Goal: Contribute content: Add original content to the website for others to see

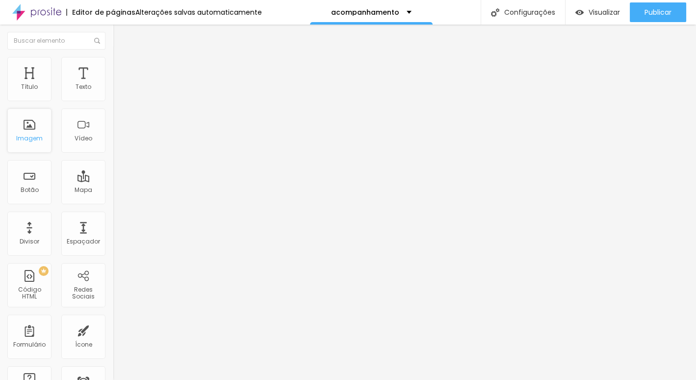
click at [27, 128] on div "Imagem" at bounding box center [29, 130] width 44 height 44
click at [113, 84] on span "Trocar imagem" at bounding box center [139, 80] width 53 height 8
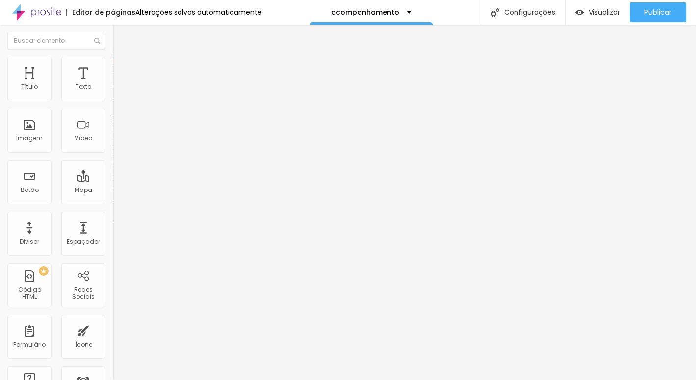
click at [113, 84] on span "Trocar imagem" at bounding box center [139, 80] width 53 height 8
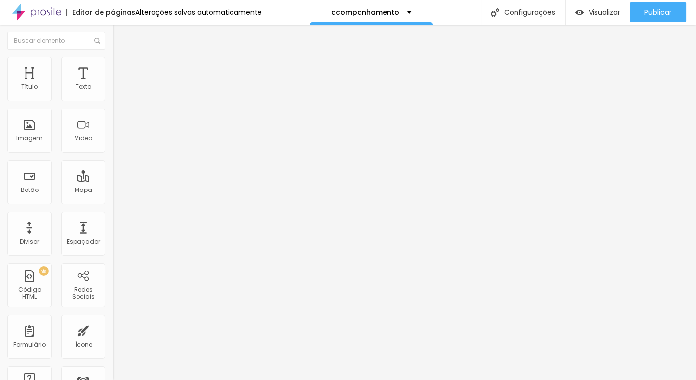
click at [113, 84] on span "Trocar imagem" at bounding box center [139, 80] width 53 height 8
click at [117, 91] on icon "button" at bounding box center [120, 88] width 6 height 6
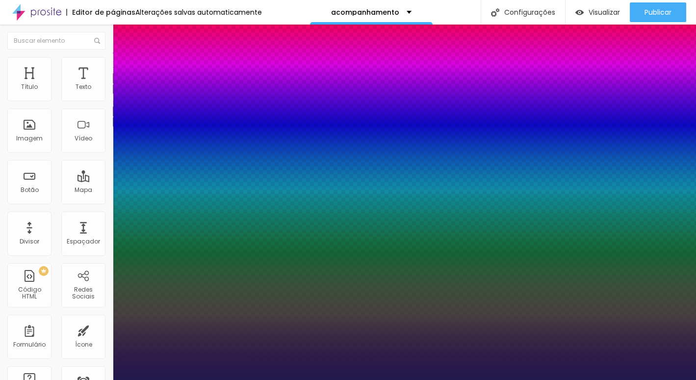
type input "1"
type input "15"
type input "1"
type input "14"
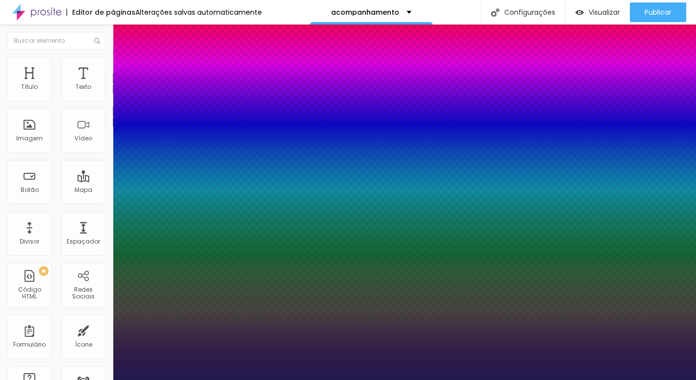
type input "14"
type input "1"
type input "13"
type input "1"
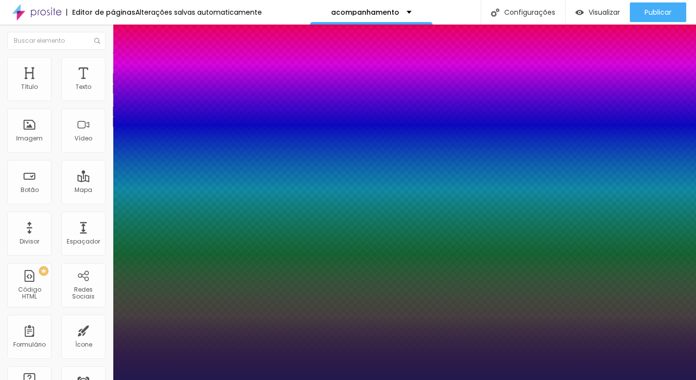
type input "13"
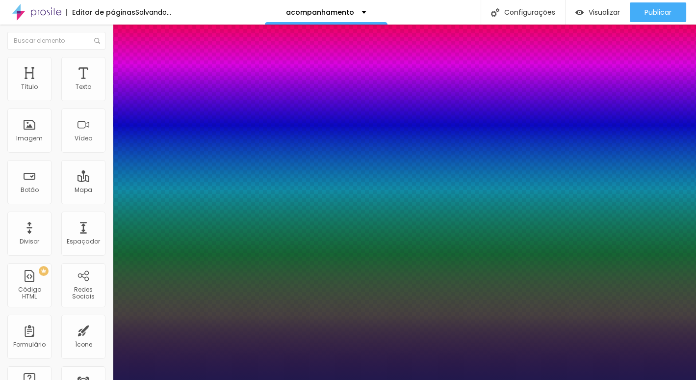
type input "1"
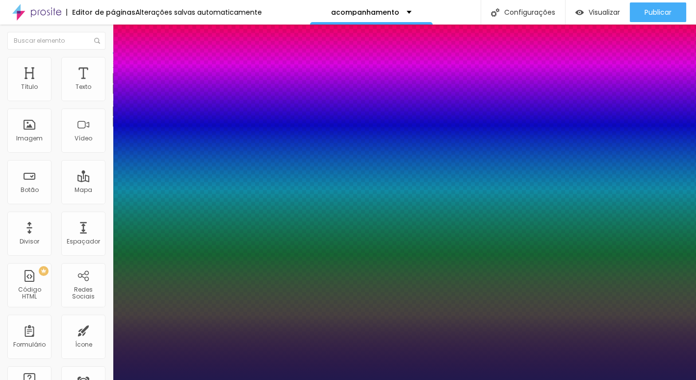
click at [319, 379] on div at bounding box center [348, 380] width 696 height 0
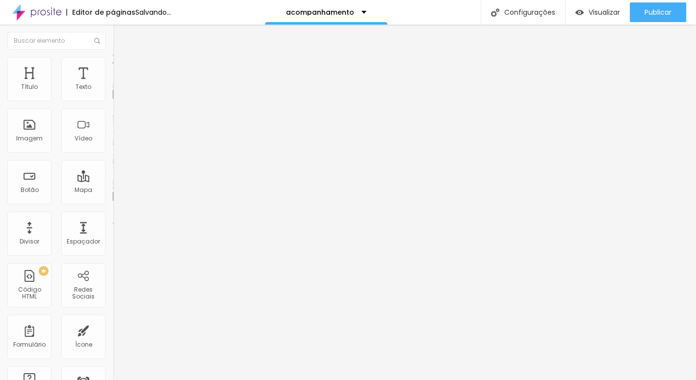
click at [113, 84] on span "Trocar imagem" at bounding box center [139, 80] width 53 height 8
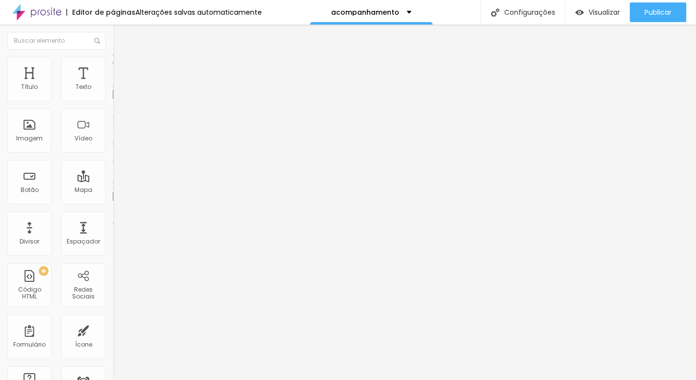
click at [27, 132] on div "Imagem" at bounding box center [29, 130] width 44 height 44
click at [113, 82] on img at bounding box center [116, 80] width 6 height 6
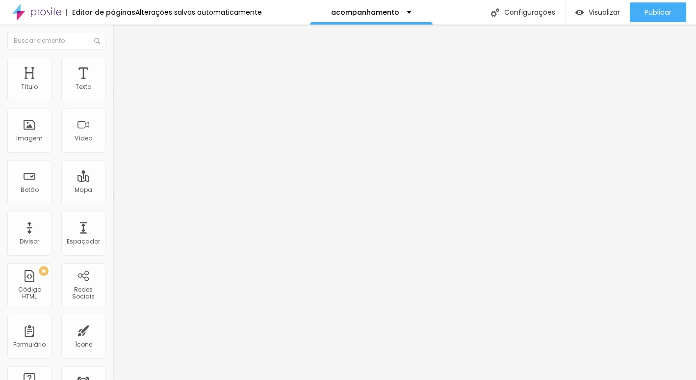
click at [113, 84] on span "Trocar imagem" at bounding box center [139, 80] width 53 height 8
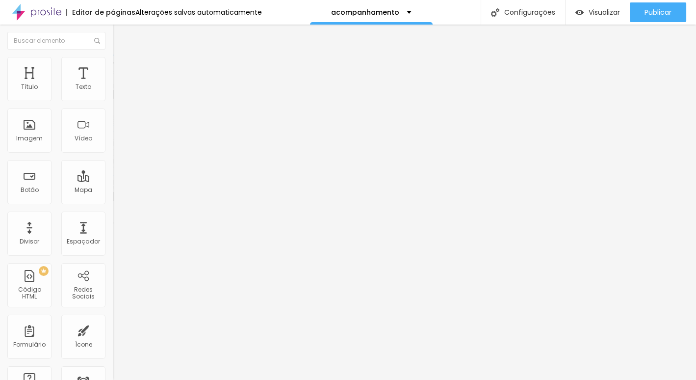
click at [113, 84] on span "Trocar imagem" at bounding box center [139, 80] width 53 height 8
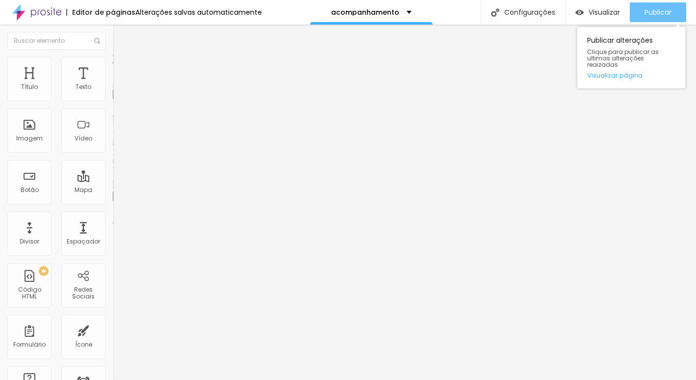
click at [648, 10] on span "Publicar" at bounding box center [658, 12] width 27 height 8
